Goal: Task Accomplishment & Management: Manage account settings

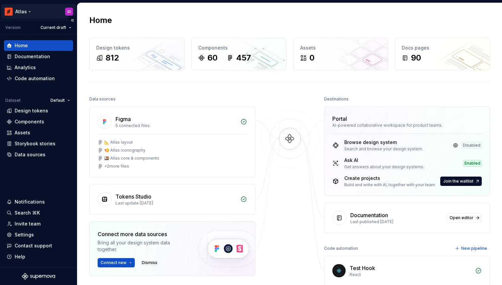
click at [26, 13] on html "Atlas ID Version Current draft Home Documentation Analytics Code automation Dat…" at bounding box center [251, 142] width 502 height 285
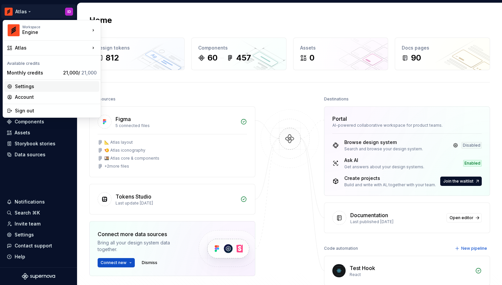
click at [27, 84] on div "Settings" at bounding box center [56, 86] width 82 height 7
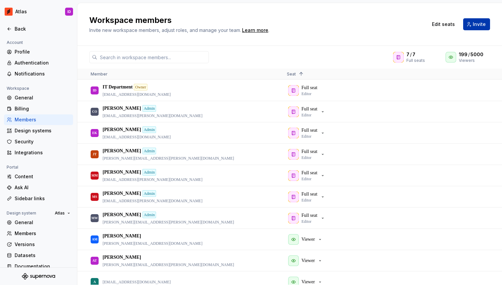
click at [482, 24] on span "Invite" at bounding box center [479, 24] width 13 height 7
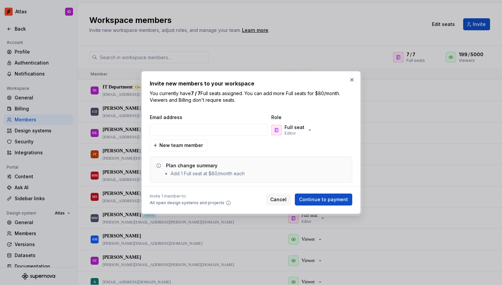
type input "production_Snowflake"
click at [197, 126] on input "production_Snowflake" at bounding box center [209, 130] width 118 height 12
paste input "[PERSON_NAME][EMAIL_ADDRESS][PERSON_NAME][DOMAIN_NAME]"
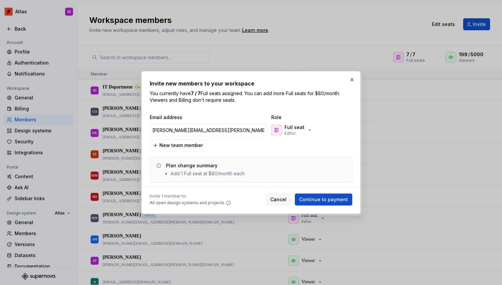
click at [287, 122] on div "[PERSON_NAME][EMAIL_ADDRESS][PERSON_NAME][DOMAIN_NAME] Full seat Editor" at bounding box center [249, 130] width 203 height 16
click at [302, 130] on p "Full seat" at bounding box center [295, 127] width 20 height 7
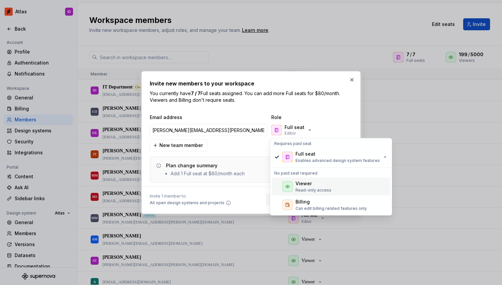
click at [289, 184] on icon at bounding box center [287, 186] width 5 height 5
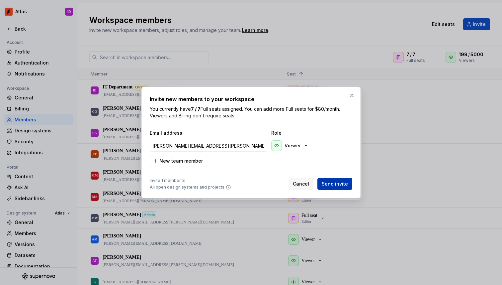
click at [329, 185] on span "Send invite" at bounding box center [335, 183] width 26 height 7
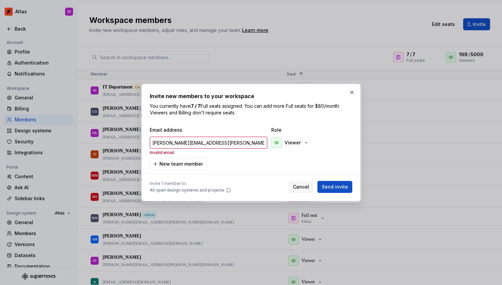
type input "[PERSON_NAME][EMAIL_ADDRESS][PERSON_NAME][DOMAIN_NAME]"
